Goal: Navigation & Orientation: Understand site structure

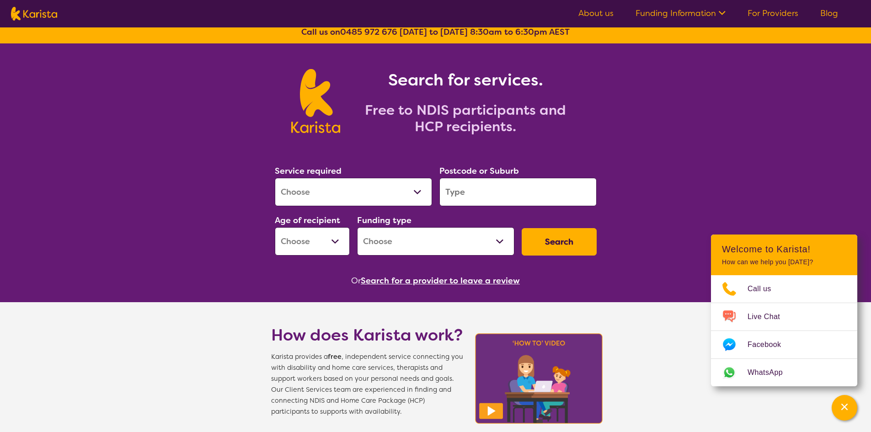
scroll to position [11, 0]
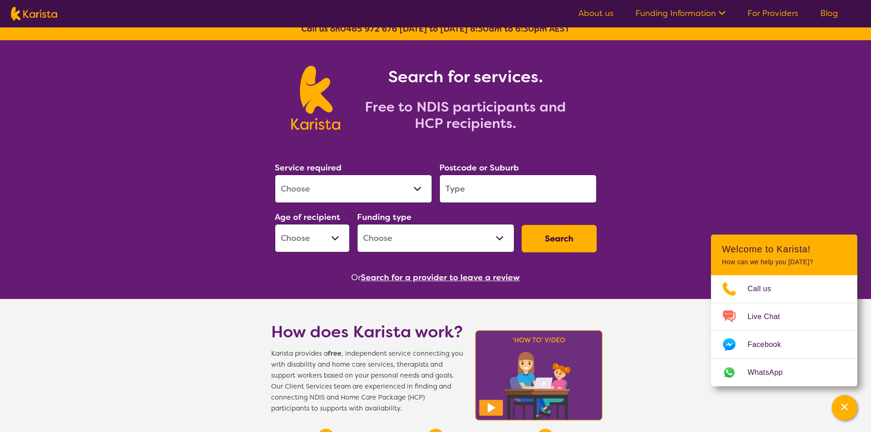
drag, startPoint x: 357, startPoint y: 362, endPoint x: 356, endPoint y: 378, distance: 16.5
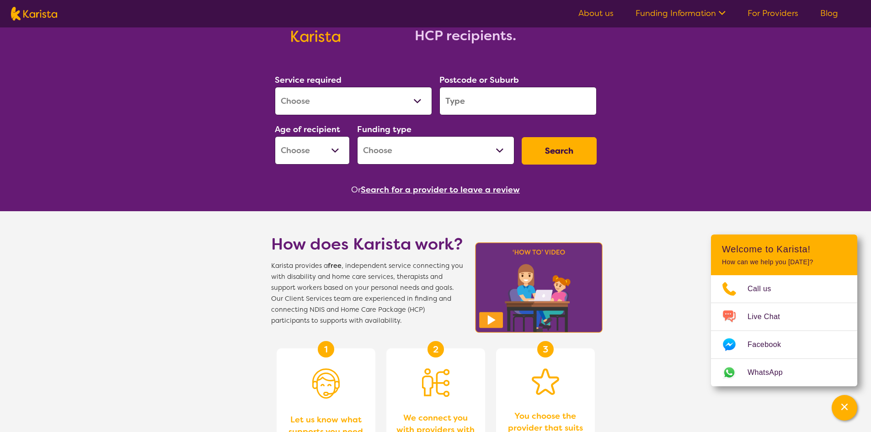
scroll to position [0, 0]
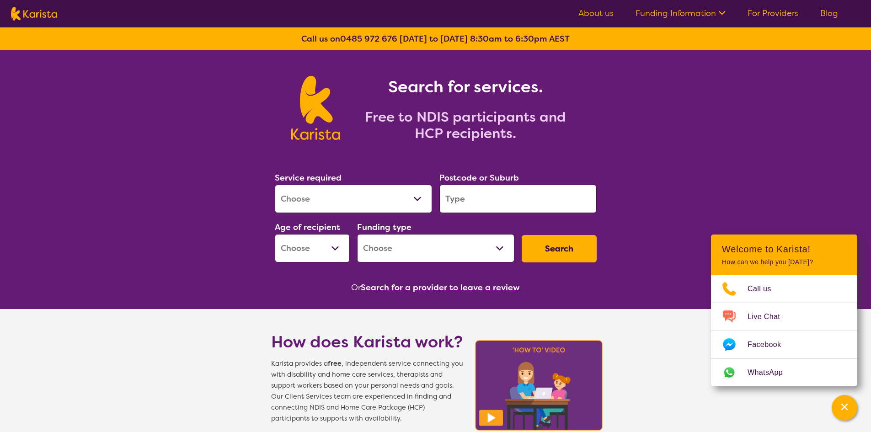
drag, startPoint x: 669, startPoint y: 213, endPoint x: 673, endPoint y: 149, distance: 65.0
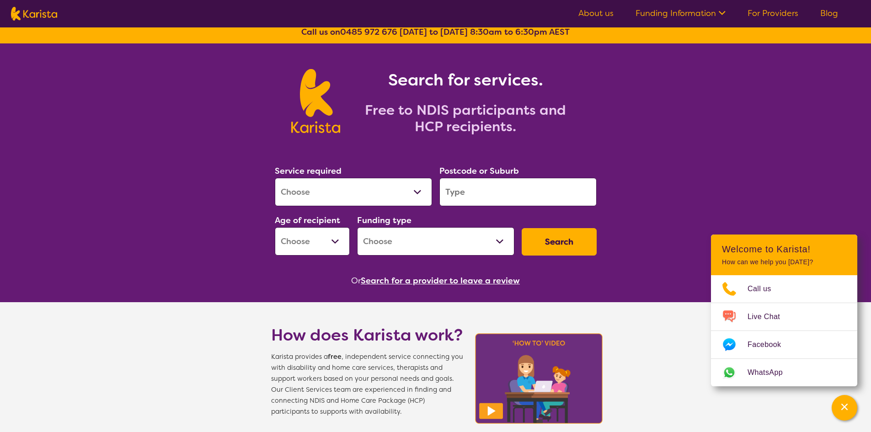
scroll to position [9, 0]
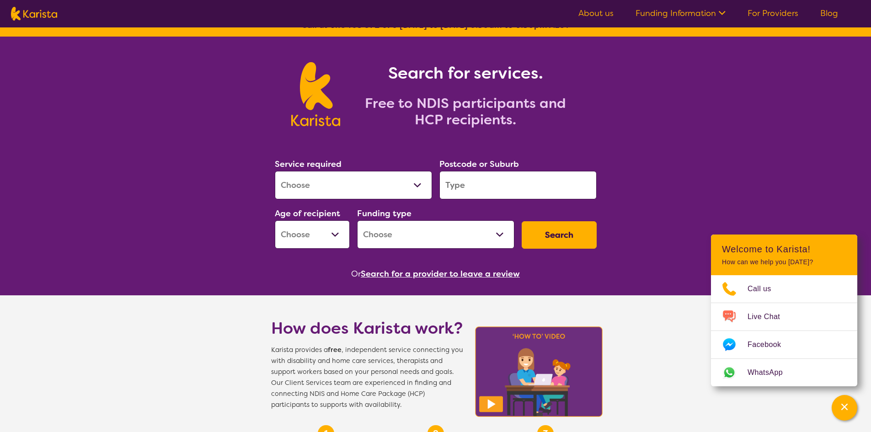
scroll to position [16, 0]
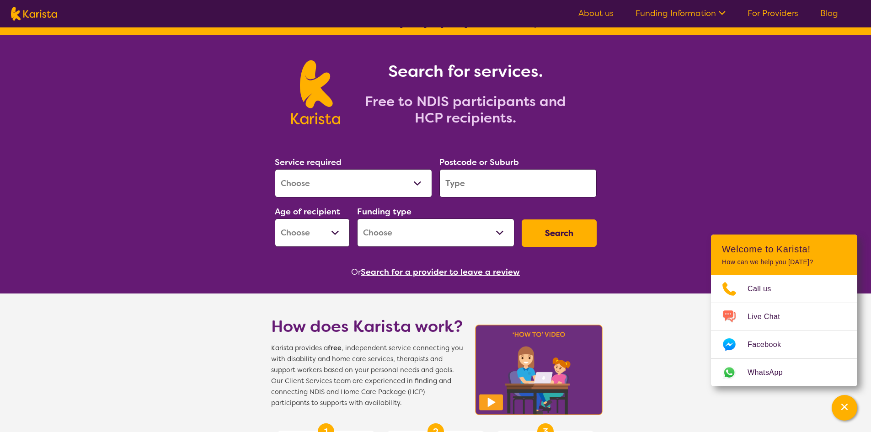
drag, startPoint x: 695, startPoint y: 141, endPoint x: 693, endPoint y: 150, distance: 8.9
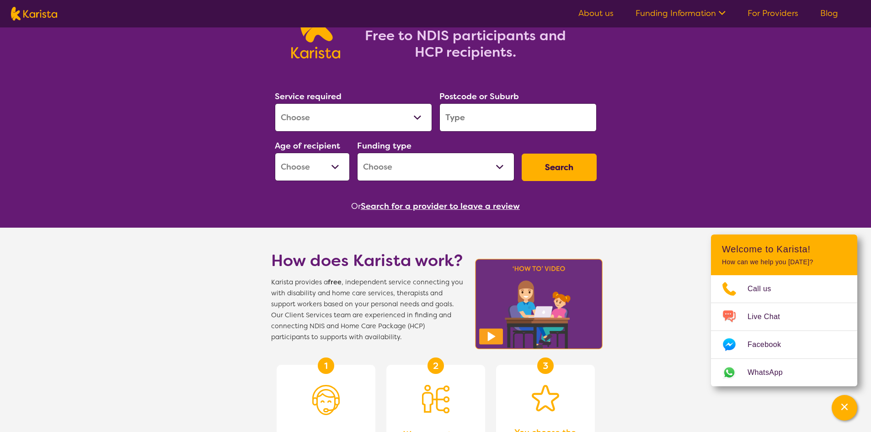
drag, startPoint x: 686, startPoint y: 178, endPoint x: 691, endPoint y: 137, distance: 41.1
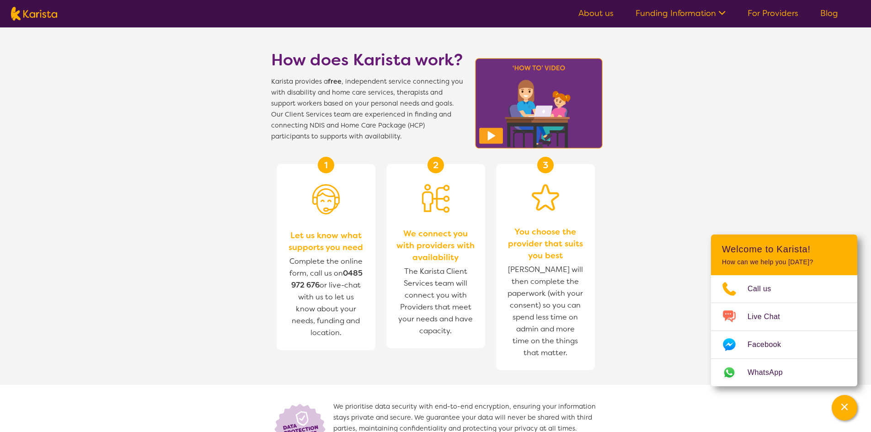
drag, startPoint x: 692, startPoint y: 136, endPoint x: 691, endPoint y: 148, distance: 12.4
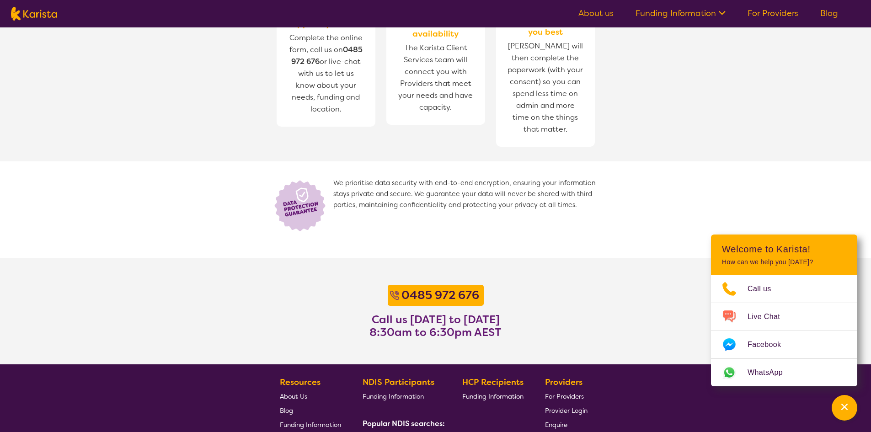
drag, startPoint x: 694, startPoint y: 128, endPoint x: 695, endPoint y: 137, distance: 8.7
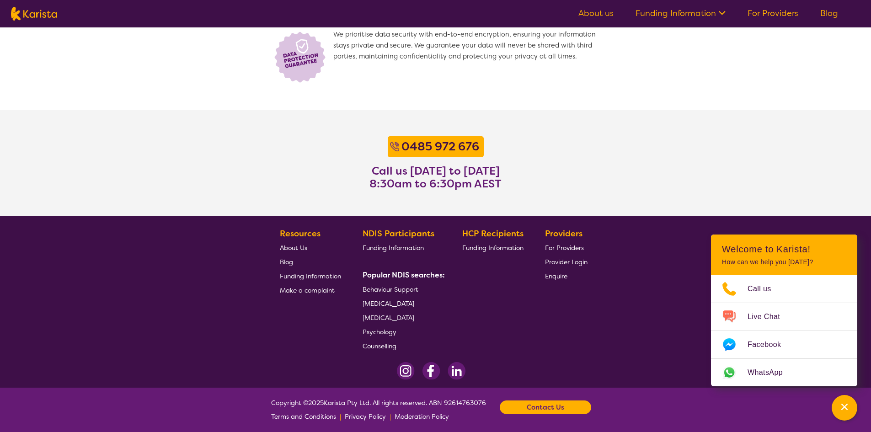
scroll to position [658, 0]
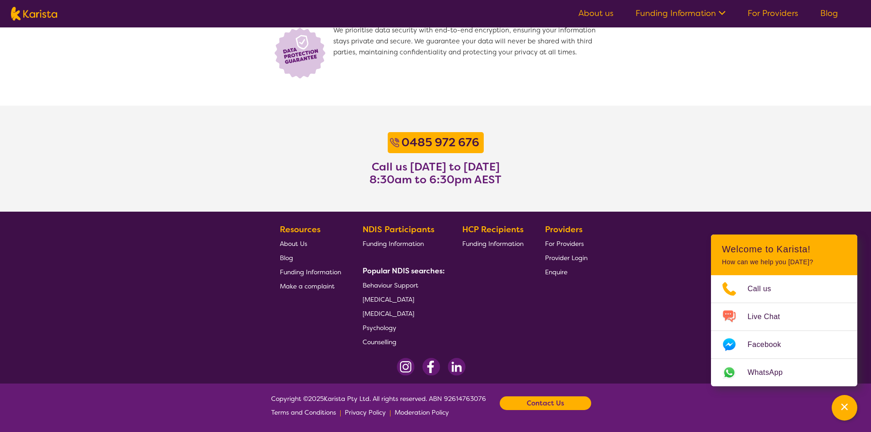
drag, startPoint x: 695, startPoint y: 137, endPoint x: 698, endPoint y: 156, distance: 19.5
drag, startPoint x: 700, startPoint y: 172, endPoint x: 697, endPoint y: 179, distance: 7.8
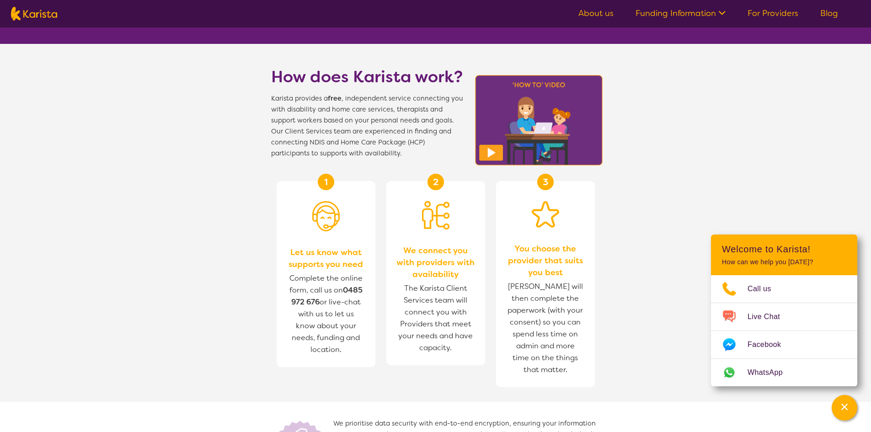
scroll to position [0, 0]
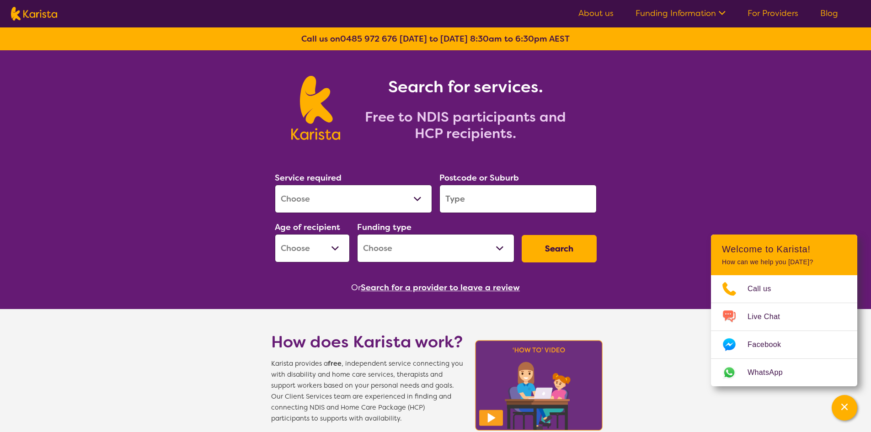
drag, startPoint x: 696, startPoint y: 145, endPoint x: 696, endPoint y: 40, distance: 105.1
click at [599, 16] on link "About us" at bounding box center [595, 13] width 35 height 11
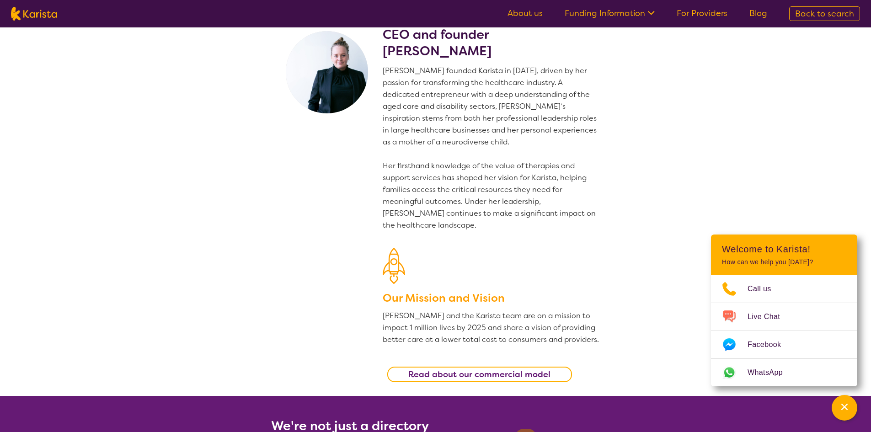
drag, startPoint x: 516, startPoint y: 122, endPoint x: 516, endPoint y: 128, distance: 6.5
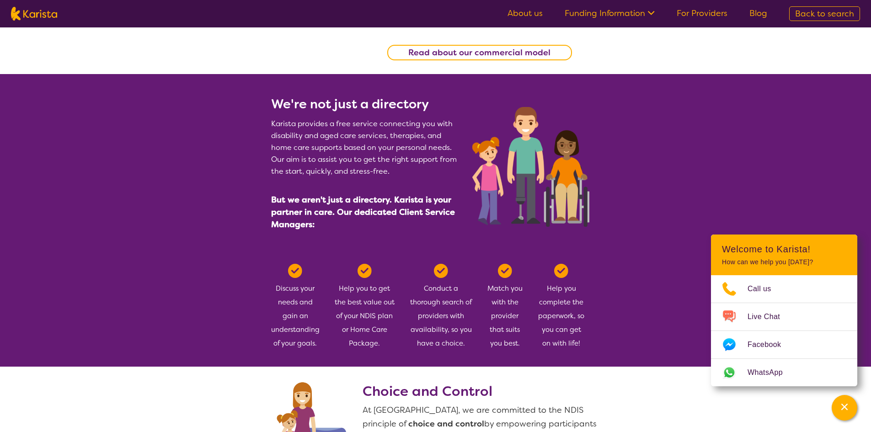
drag, startPoint x: 517, startPoint y: 129, endPoint x: 518, endPoint y: 150, distance: 21.0
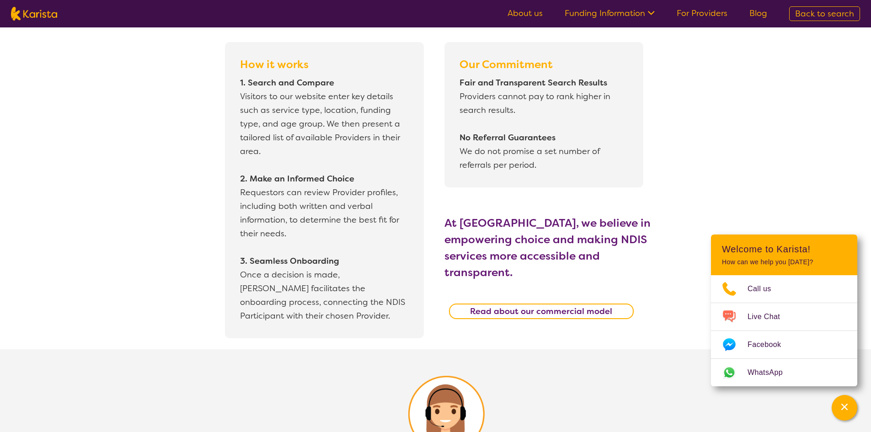
drag, startPoint x: 331, startPoint y: 121, endPoint x: 335, endPoint y: 133, distance: 12.1
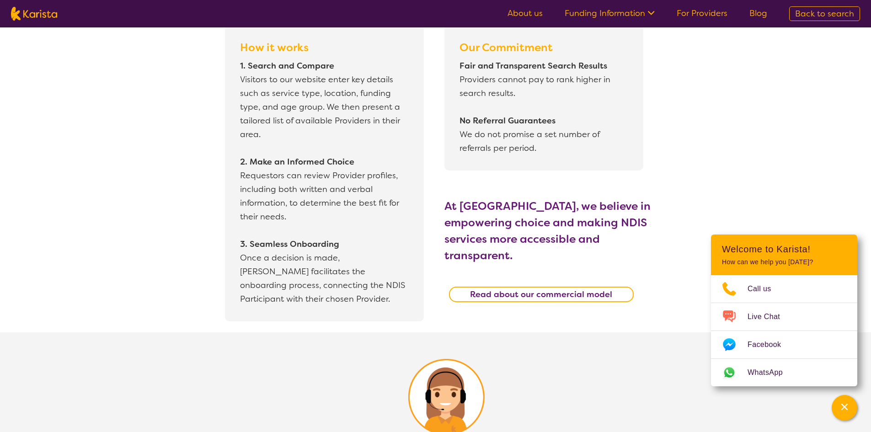
drag, startPoint x: 750, startPoint y: 178, endPoint x: 745, endPoint y: 174, distance: 6.9
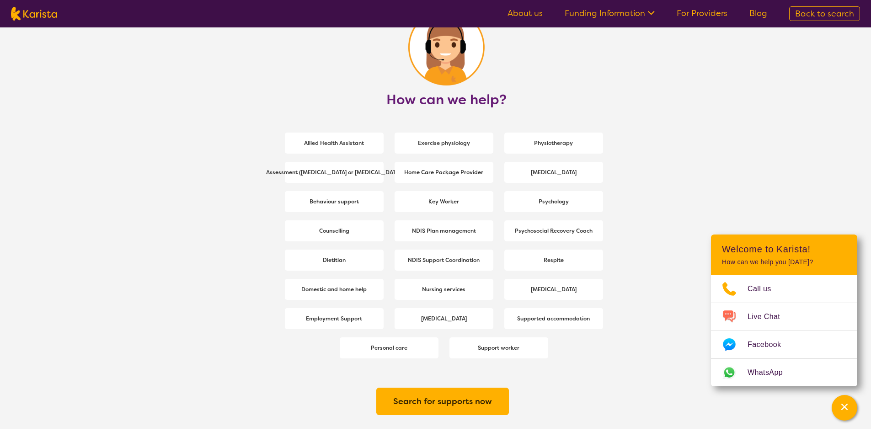
drag, startPoint x: 741, startPoint y: 142, endPoint x: 740, endPoint y: 148, distance: 6.0
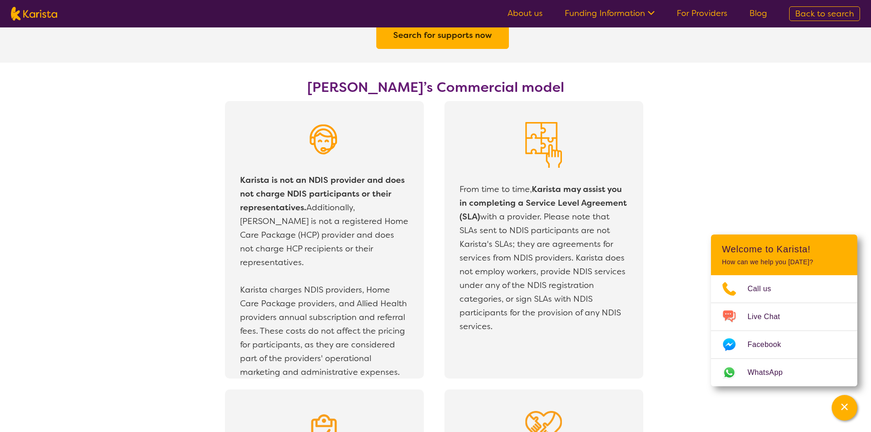
scroll to position [1558, 0]
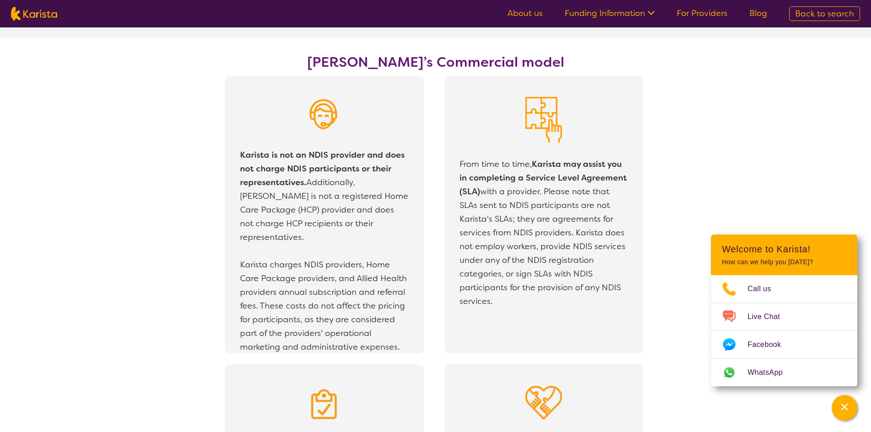
drag, startPoint x: 742, startPoint y: 142, endPoint x: 736, endPoint y: 147, distance: 7.8
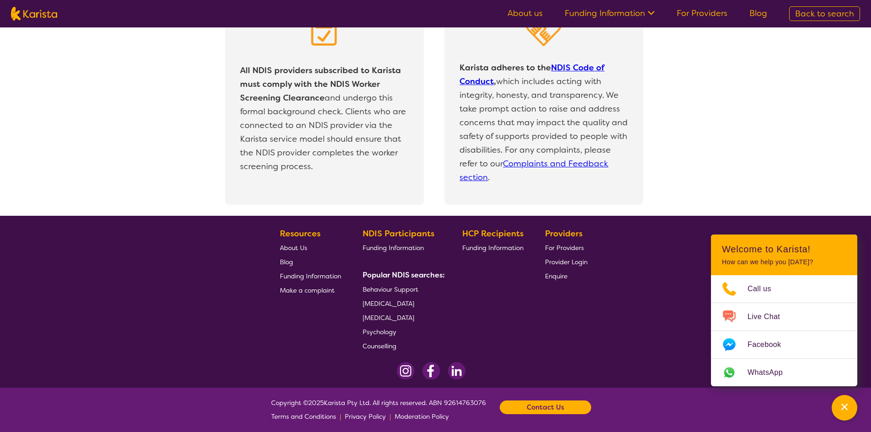
scroll to position [1936, 0]
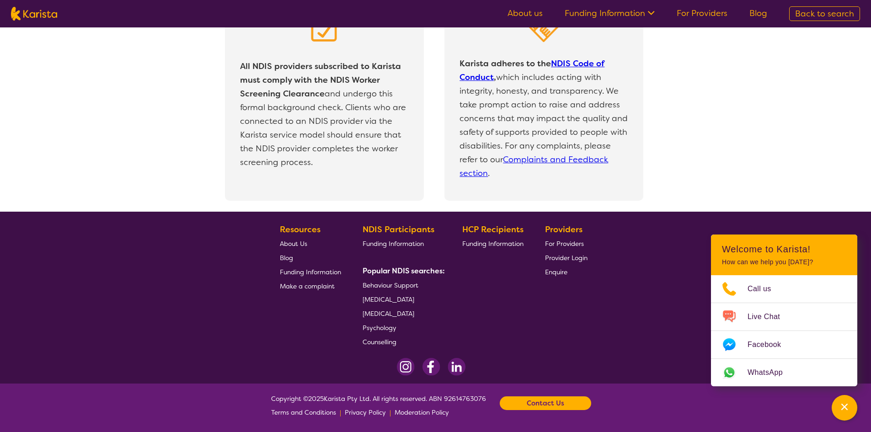
drag, startPoint x: 726, startPoint y: 151, endPoint x: 724, endPoint y: 172, distance: 21.1
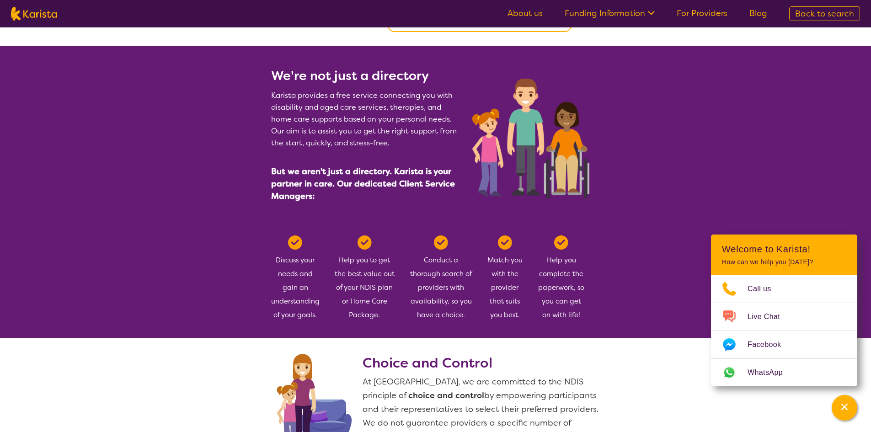
scroll to position [0, 0]
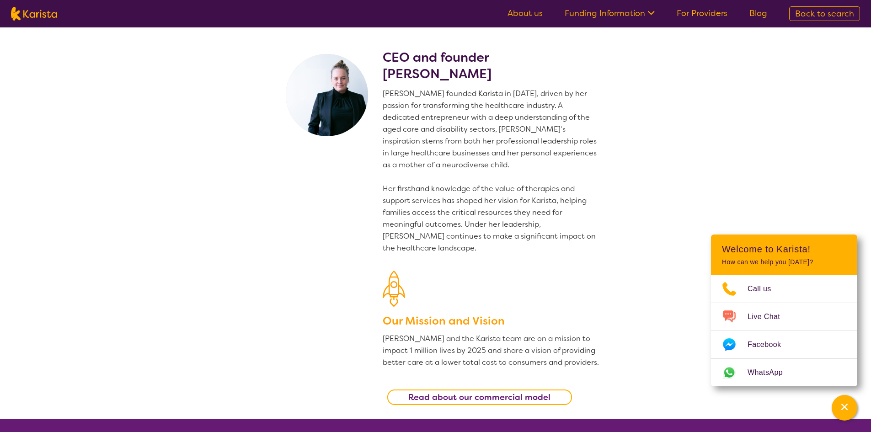
drag, startPoint x: 725, startPoint y: 168, endPoint x: 750, endPoint y: 53, distance: 117.7
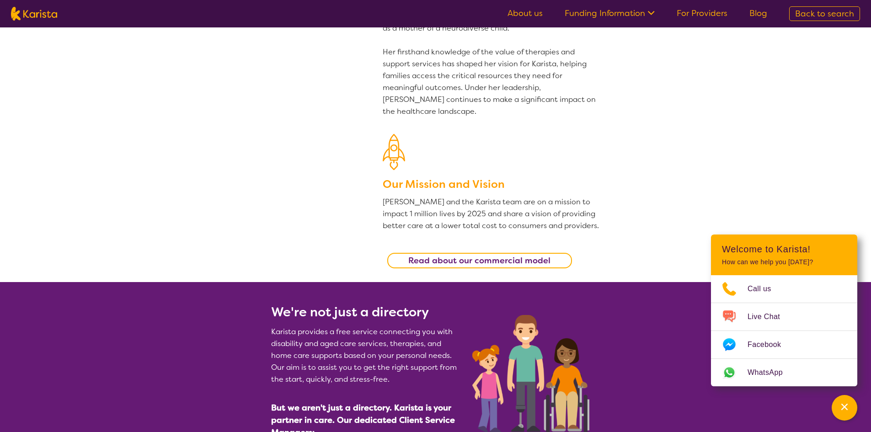
drag, startPoint x: 654, startPoint y: 197, endPoint x: 649, endPoint y: 230, distance: 33.6
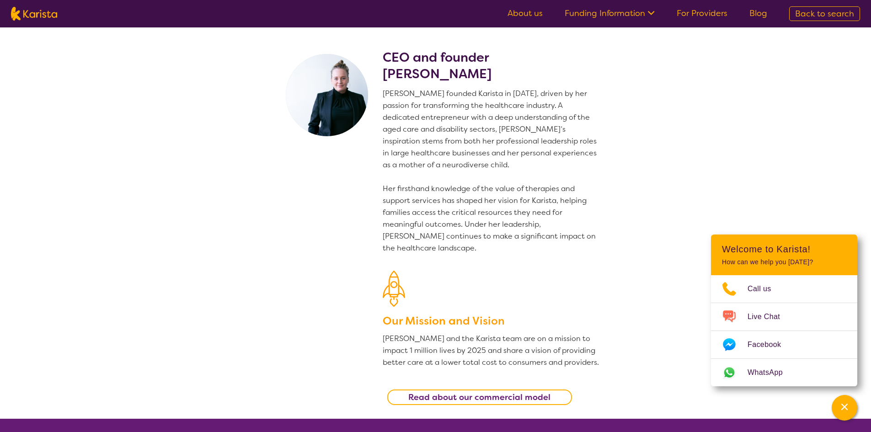
drag, startPoint x: 658, startPoint y: 118, endPoint x: 649, endPoint y: 91, distance: 28.3
click at [696, 13] on link "For Providers" at bounding box center [701, 13] width 51 height 11
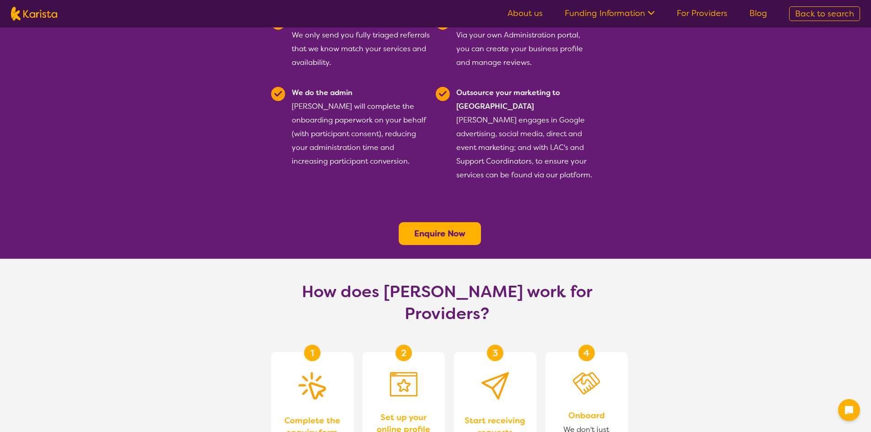
scroll to position [274, 0]
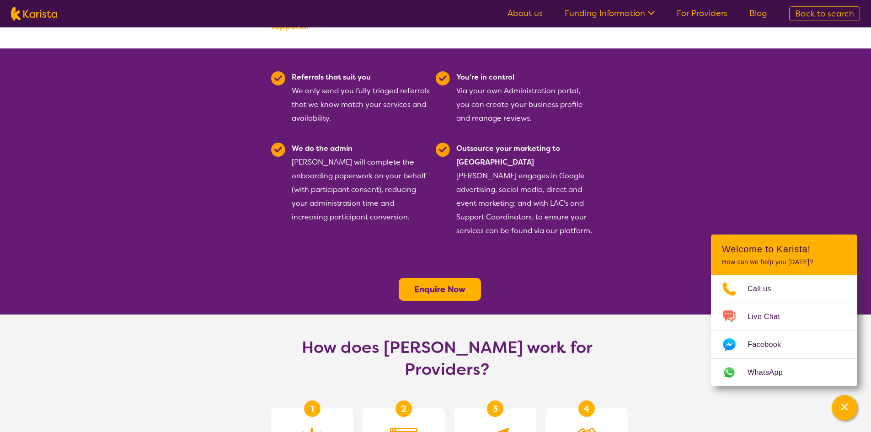
drag, startPoint x: 720, startPoint y: 174, endPoint x: 722, endPoint y: 161, distance: 12.9
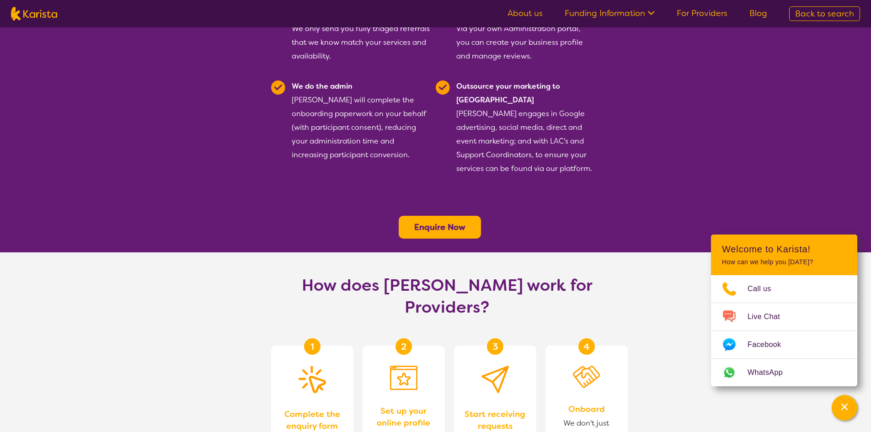
scroll to position [670, 0]
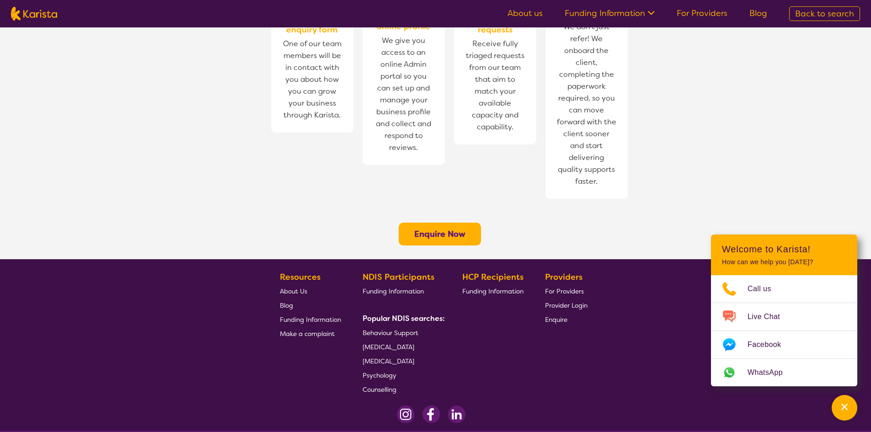
drag, startPoint x: 482, startPoint y: 161, endPoint x: 500, endPoint y: 223, distance: 64.5
drag, startPoint x: 620, startPoint y: 343, endPoint x: 622, endPoint y: 365, distance: 21.5
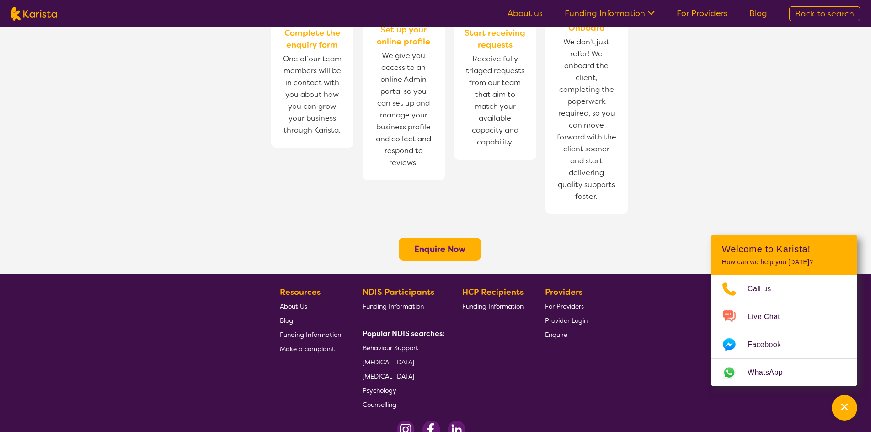
drag, startPoint x: 622, startPoint y: 357, endPoint x: 622, endPoint y: 328, distance: 29.7
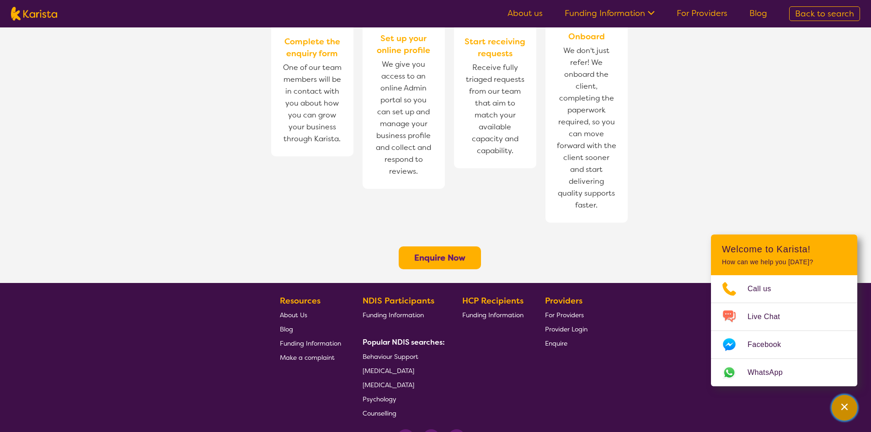
click at [855, 406] on button "Channel Menu" at bounding box center [844, 408] width 26 height 26
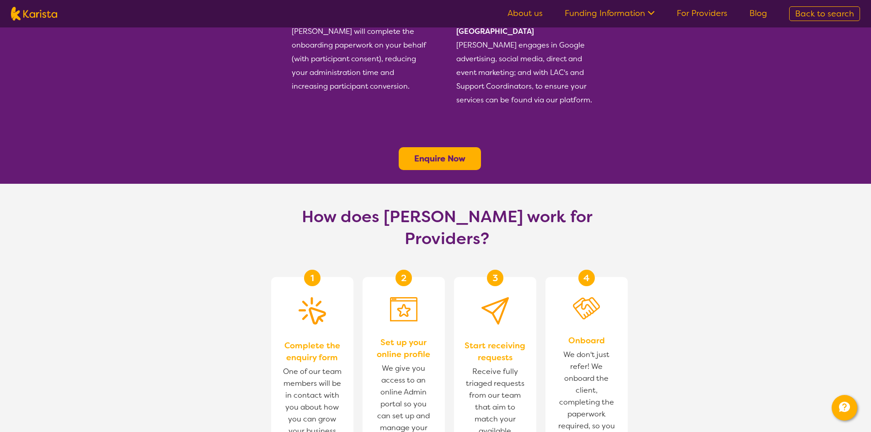
scroll to position [0, 0]
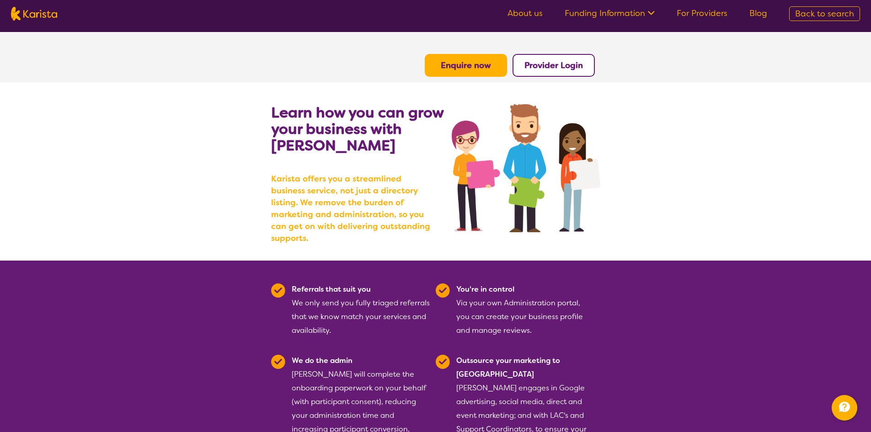
drag, startPoint x: 759, startPoint y: 282, endPoint x: 785, endPoint y: 142, distance: 142.3
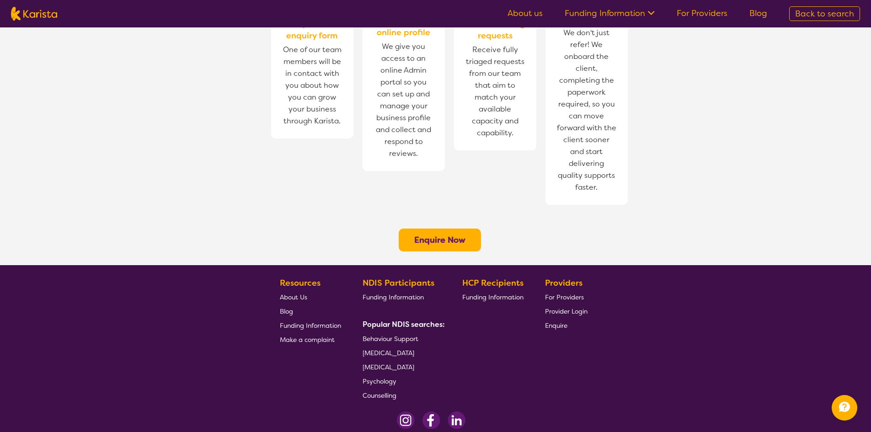
scroll to position [670, 0]
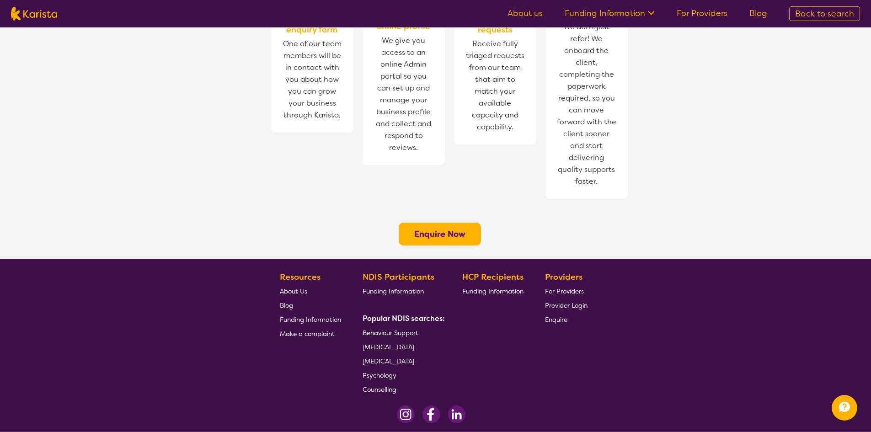
drag, startPoint x: 766, startPoint y: 318, endPoint x: 767, endPoint y: 336, distance: 18.3
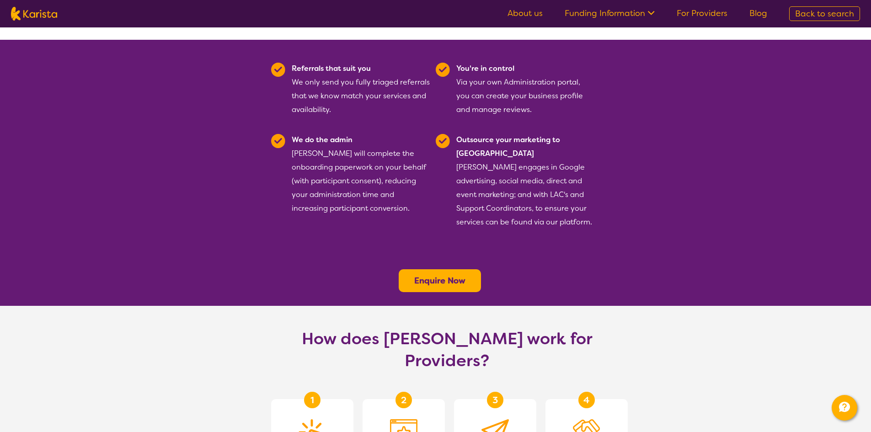
scroll to position [0, 0]
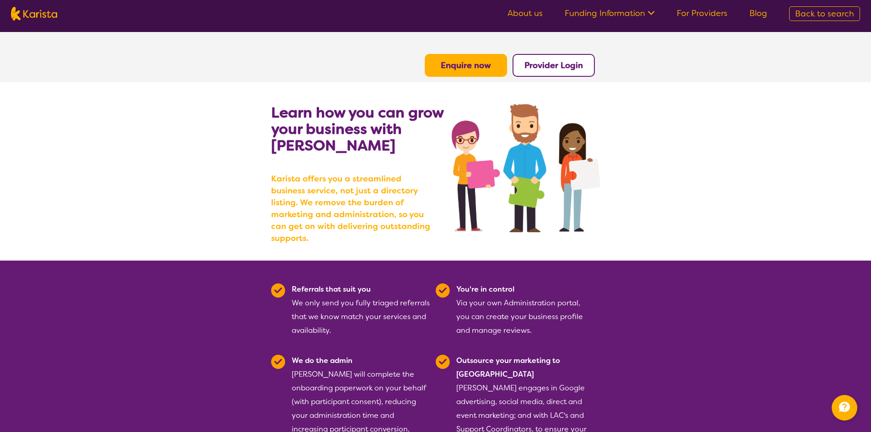
drag, startPoint x: 769, startPoint y: 336, endPoint x: 777, endPoint y: 222, distance: 114.1
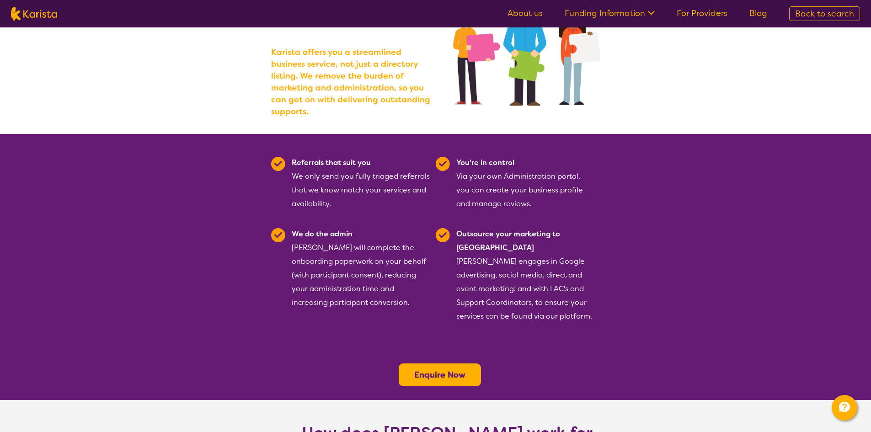
drag, startPoint x: 552, startPoint y: 340, endPoint x: 556, endPoint y: 365, distance: 25.1
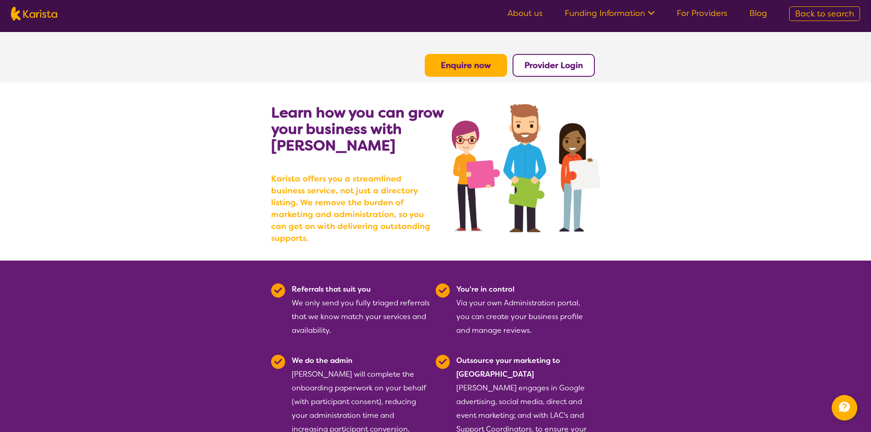
drag, startPoint x: 561, startPoint y: 345, endPoint x: 563, endPoint y: 255, distance: 89.1
click at [536, 12] on link "About us" at bounding box center [524, 13] width 35 height 11
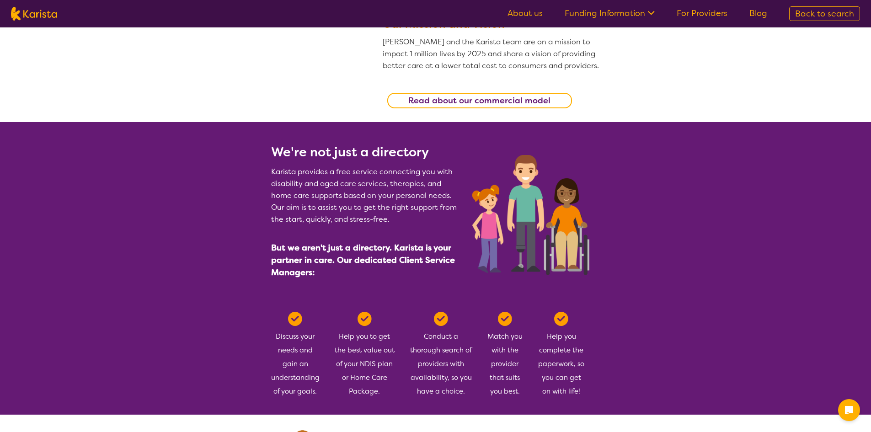
scroll to position [351, 0]
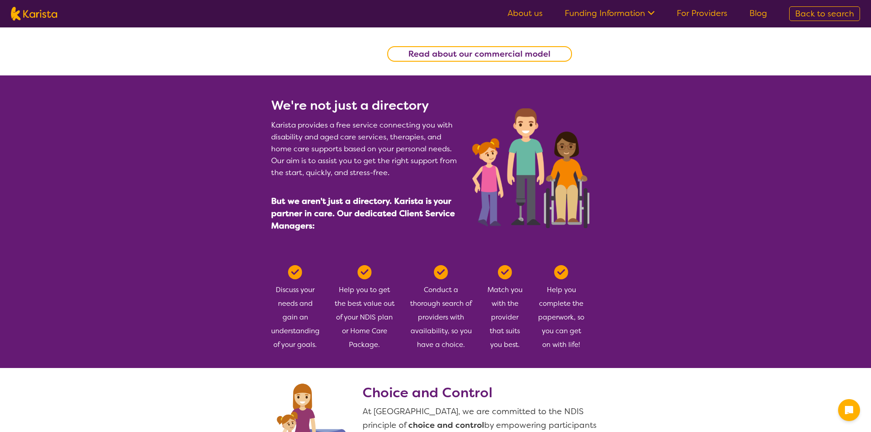
drag, startPoint x: 524, startPoint y: 218, endPoint x: 525, endPoint y: 241, distance: 23.3
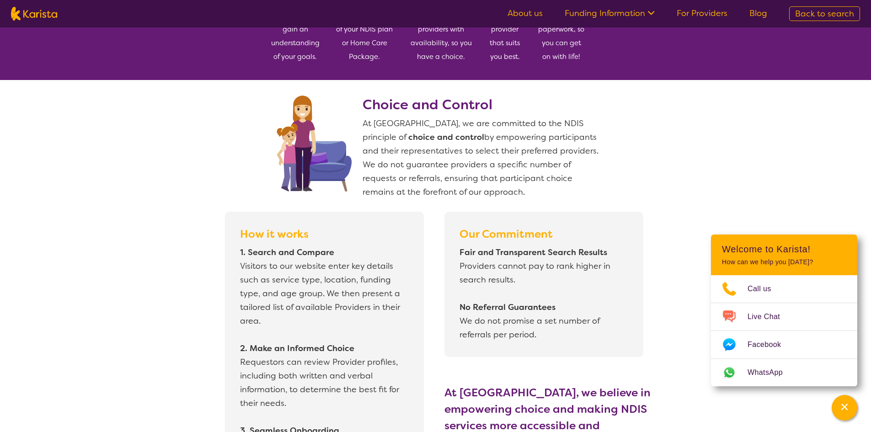
drag, startPoint x: 535, startPoint y: 259, endPoint x: 497, endPoint y: 218, distance: 56.0
